Goal: Task Accomplishment & Management: Manage account settings

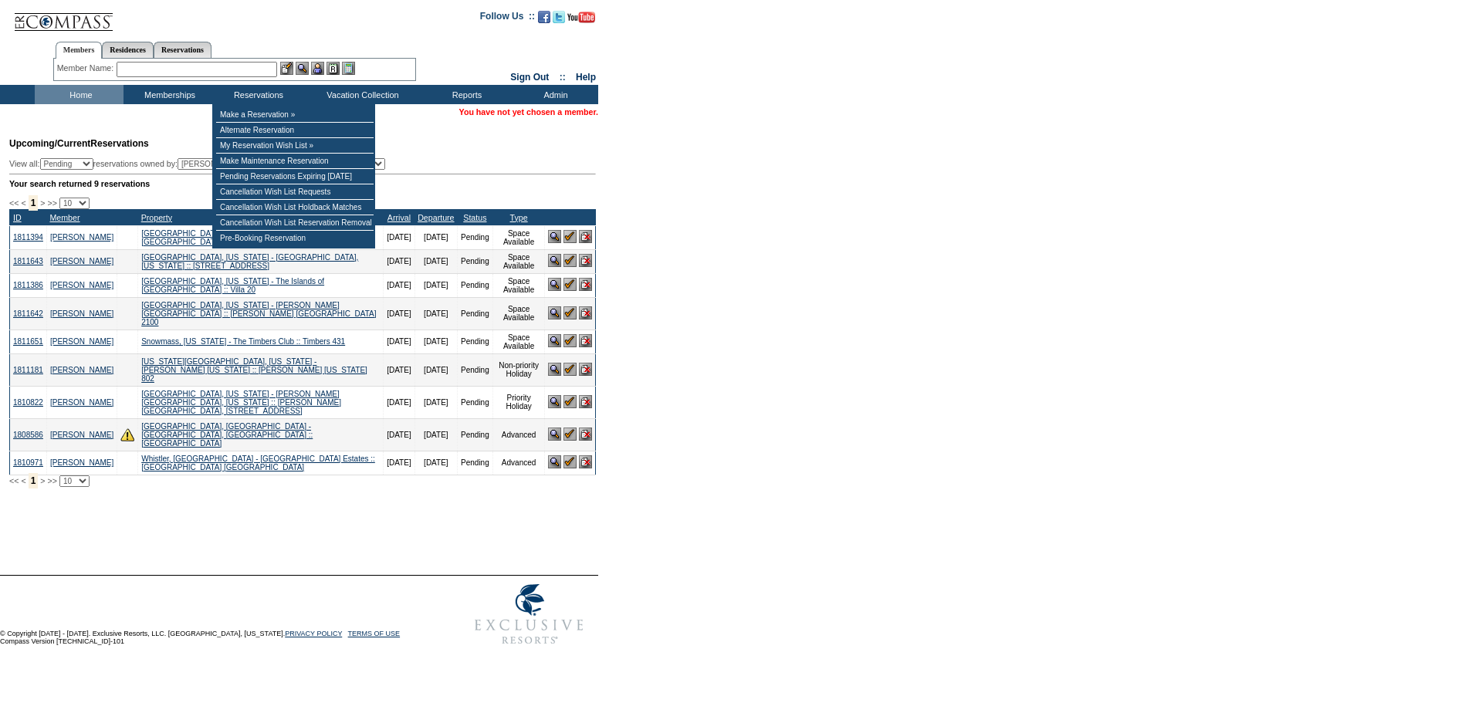
click at [263, 71] on input "text" at bounding box center [197, 69] width 161 height 15
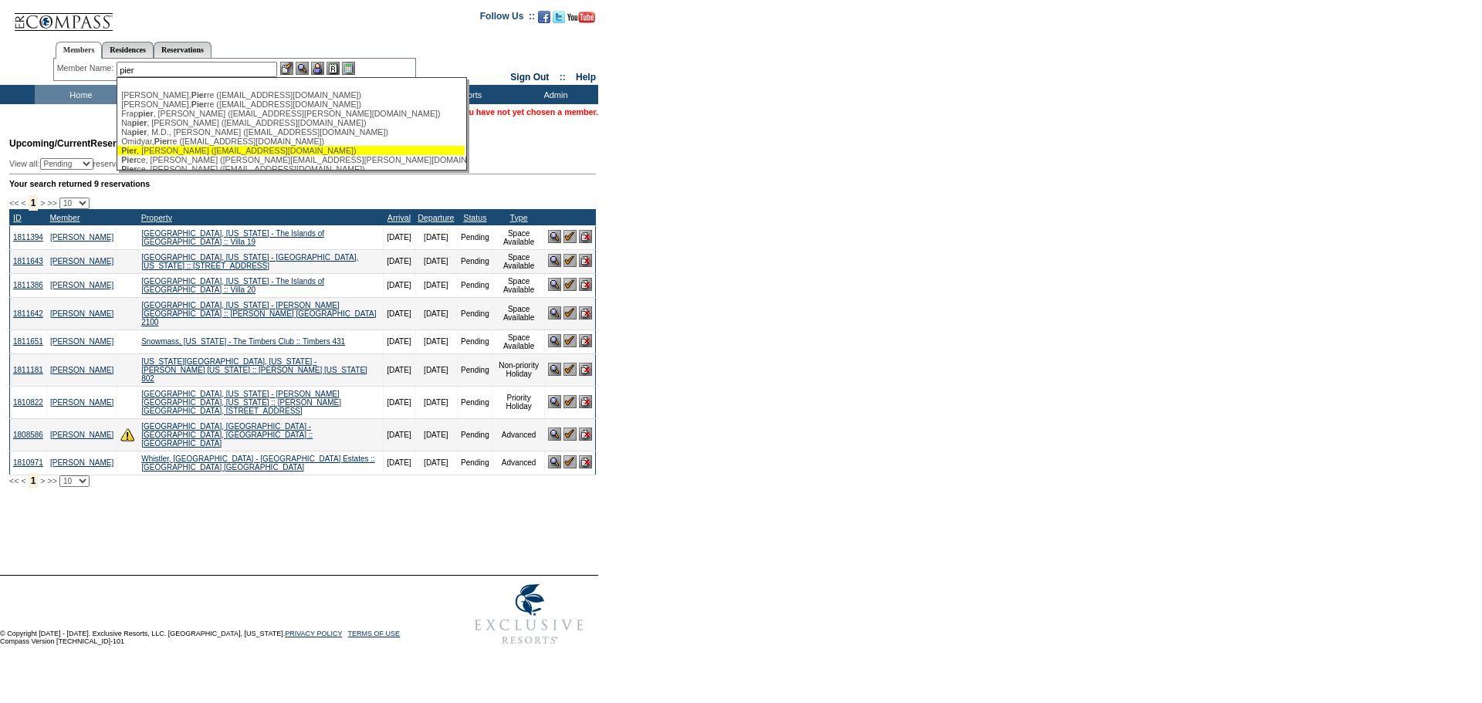
click at [195, 154] on div "Pier , Dave (sundance@volcano.net)" at bounding box center [291, 150] width 340 height 9
type input "Pier, Dave (sundance@volcano.net)"
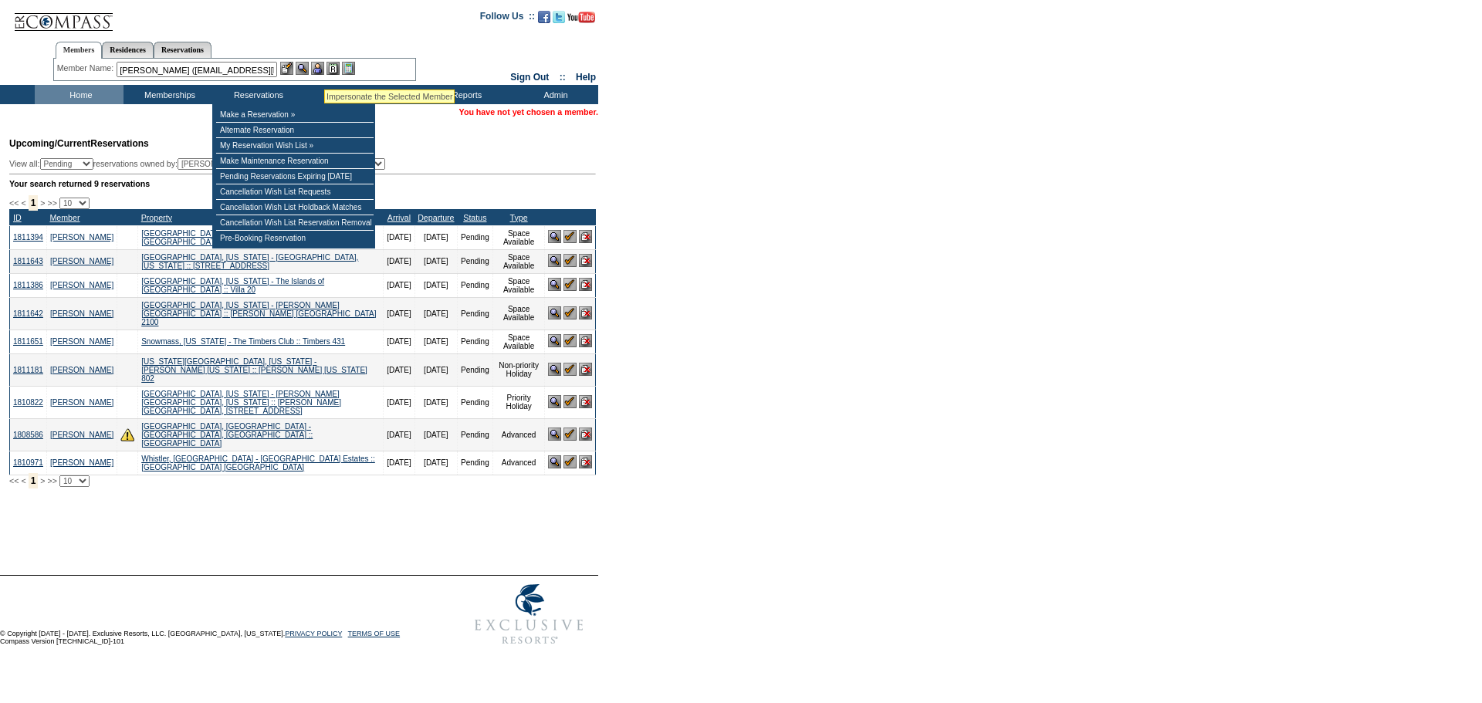
click at [324, 70] on img at bounding box center [317, 68] width 13 height 13
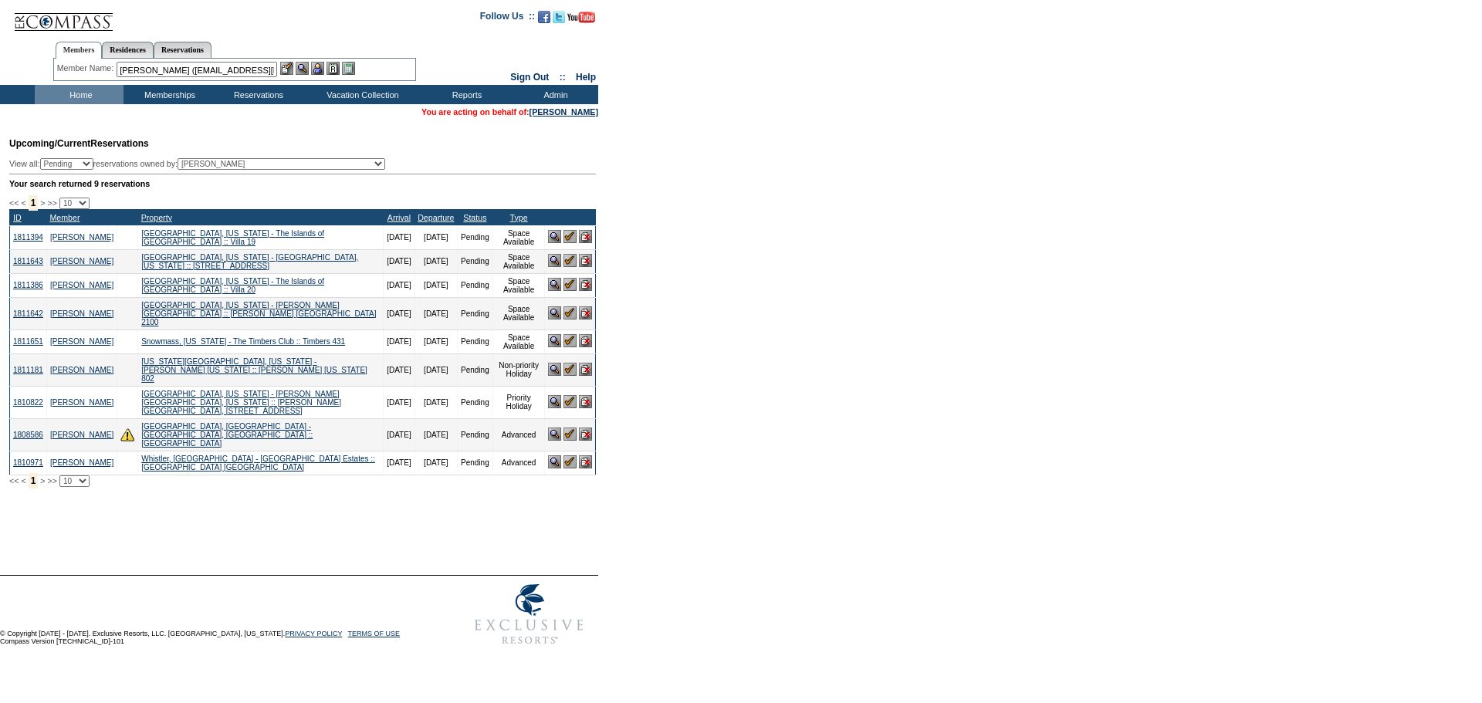
click at [308, 71] on img at bounding box center [302, 68] width 13 height 13
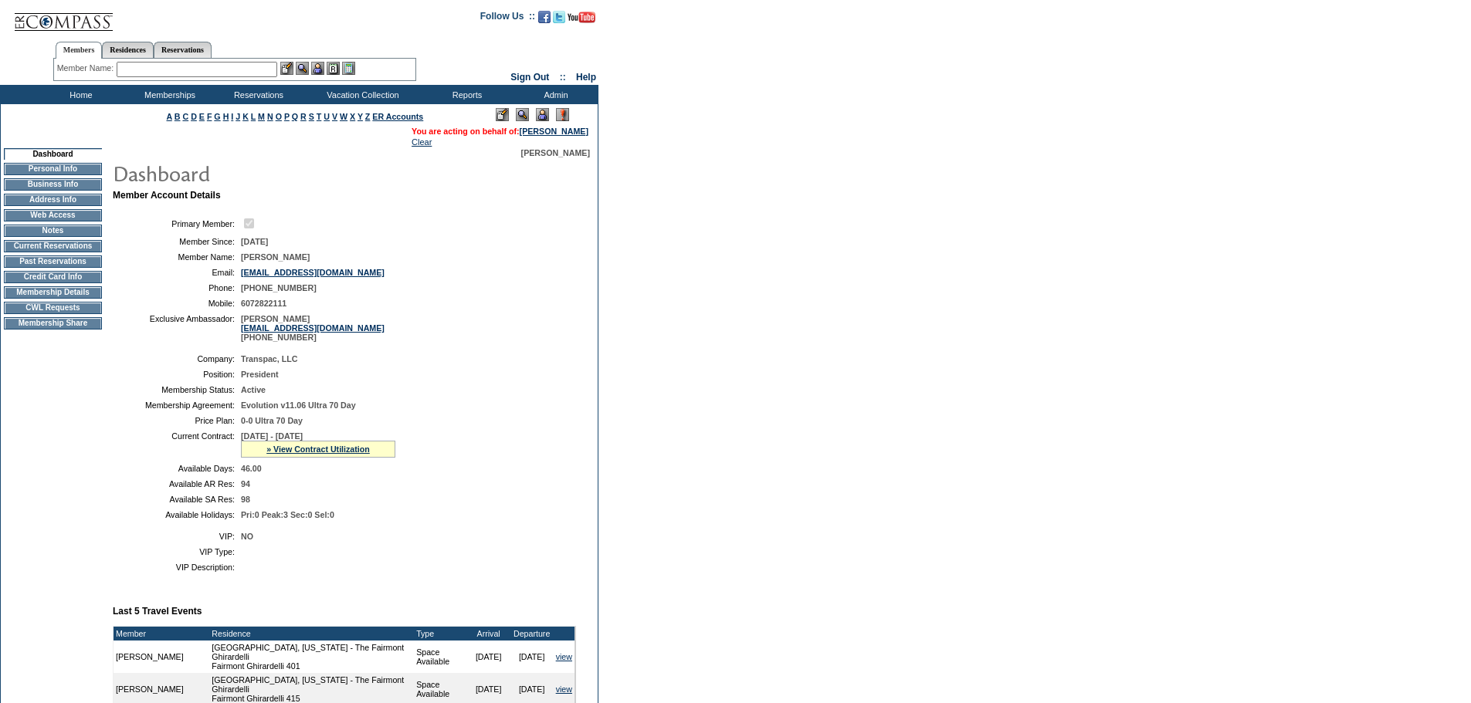
click at [60, 299] on td "Membership Details" at bounding box center [53, 292] width 98 height 12
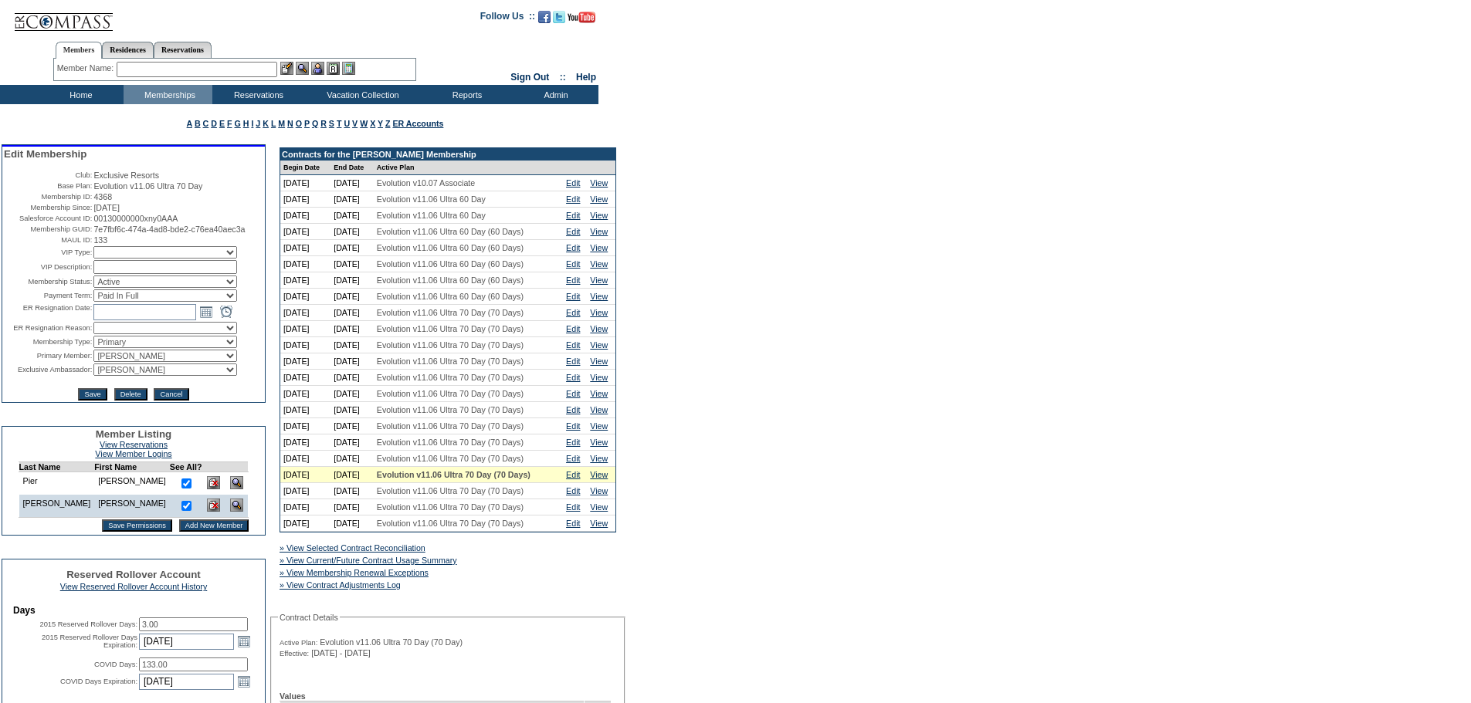
click at [187, 390] on table "Edit Membership Club: Exclusive Resorts Base Plan: Evolution v11.06 Ultra 70 Da…" at bounding box center [133, 275] width 263 height 256
click at [188, 376] on select "IT Group Admin [PERSON_NAME] [PERSON_NAME] Team Accounting (MSM) [PERSON_NAME] …" at bounding box center [165, 370] width 144 height 12
select select "60633"
click at [93, 376] on select "IT Group Admin [PERSON_NAME] [PERSON_NAME] Team Accounting (MSM) [PERSON_NAME] …" at bounding box center [165, 370] width 144 height 12
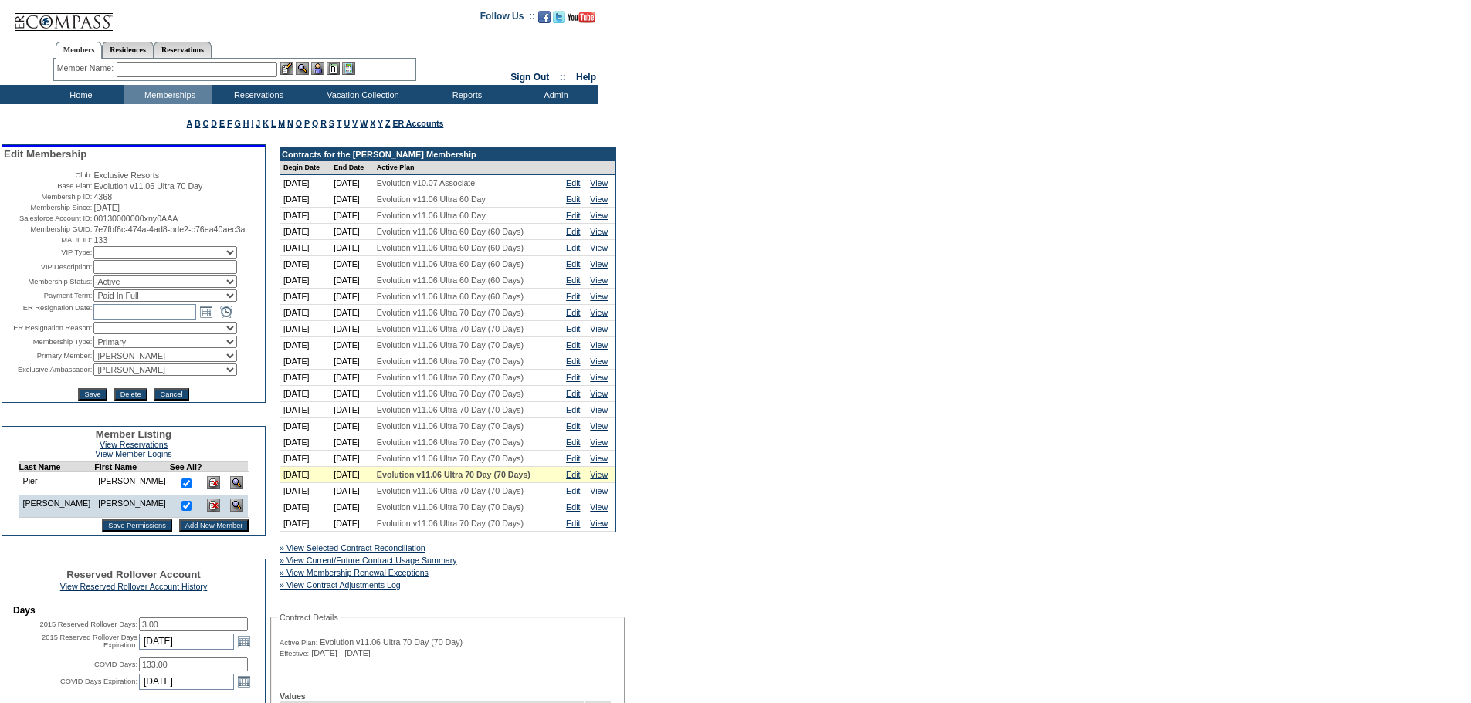
click at [78, 401] on input "Save" at bounding box center [92, 394] width 29 height 12
